Goal: Transaction & Acquisition: Purchase product/service

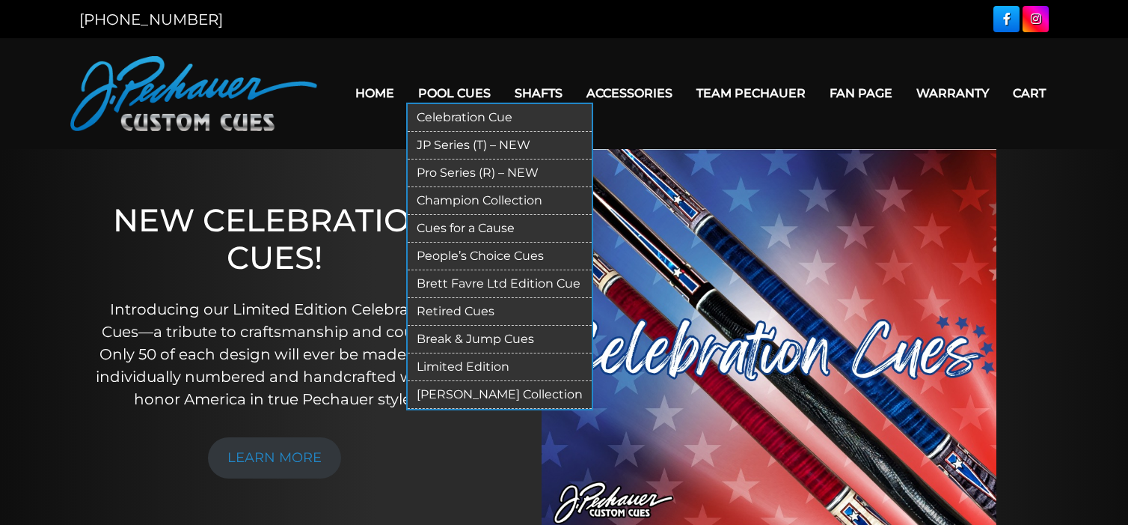
click at [489, 334] on link "Break & Jump Cues" at bounding box center [500, 340] width 184 height 28
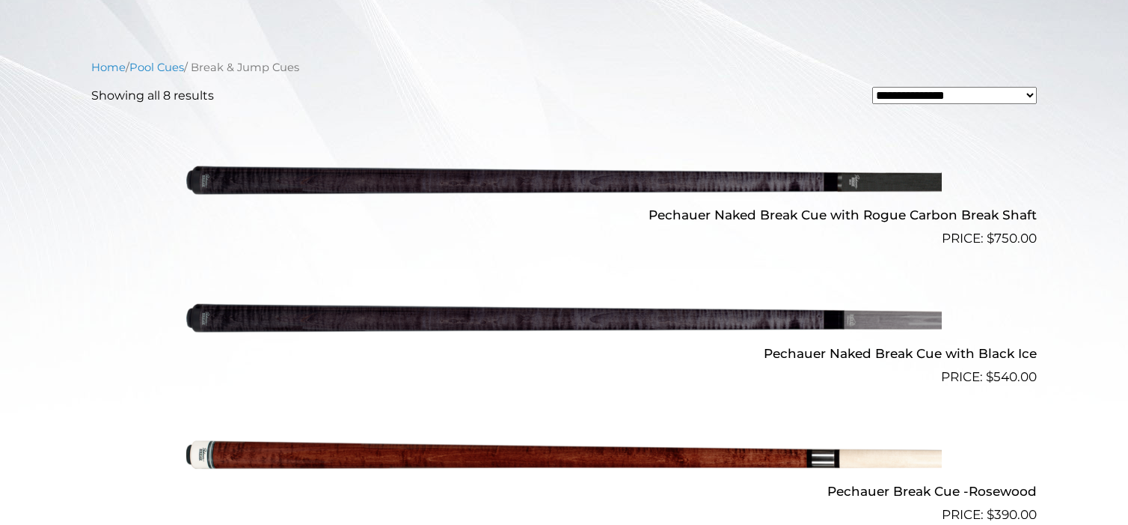
scroll to position [468, 0]
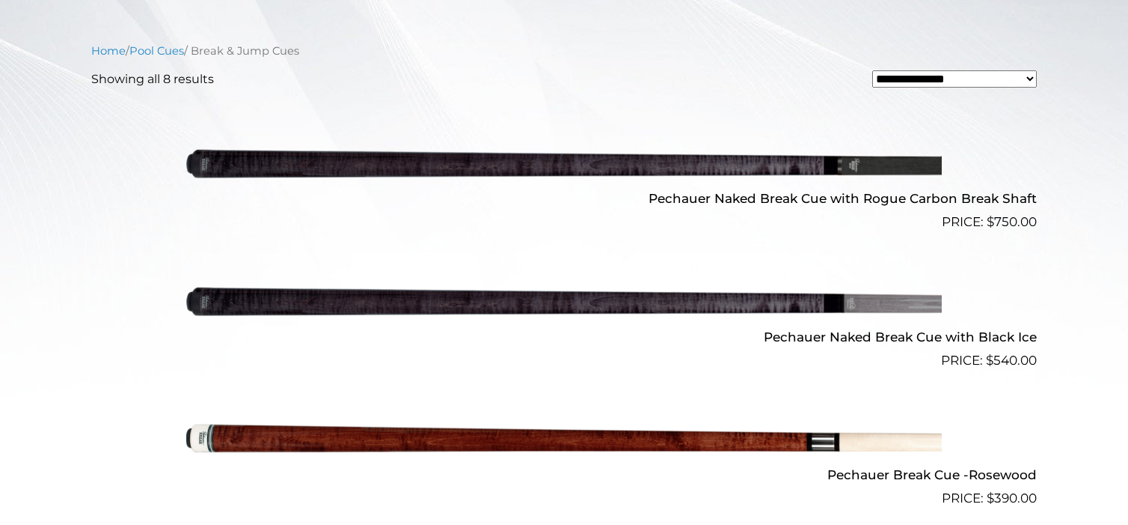
click at [343, 304] on img at bounding box center [564, 301] width 756 height 126
